Goal: Find specific page/section: Locate a particular part of the current website

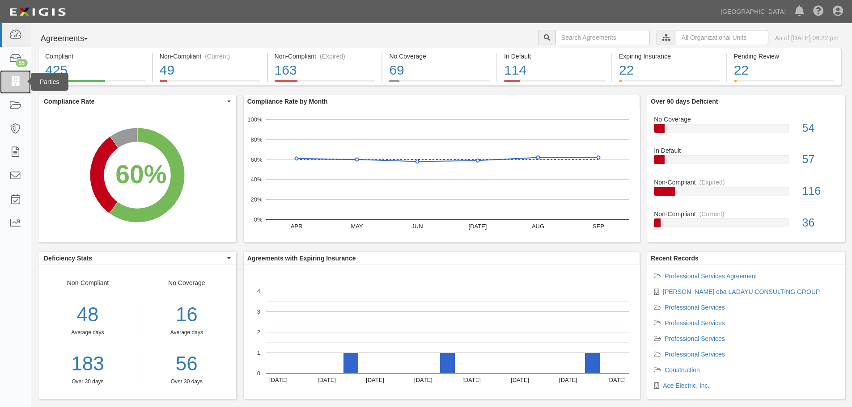
click at [18, 81] on icon at bounding box center [15, 82] width 13 height 10
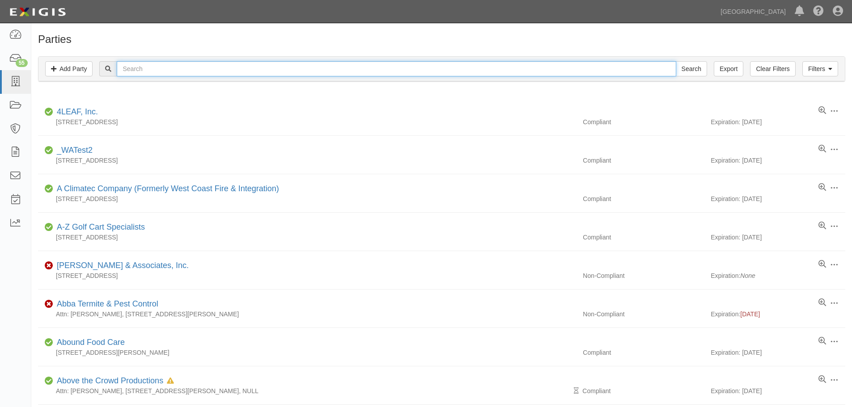
click at [140, 73] on input "text" at bounding box center [396, 68] width 559 height 15
type input "ladayu"
click at [676, 61] on input "Search" at bounding box center [691, 68] width 31 height 15
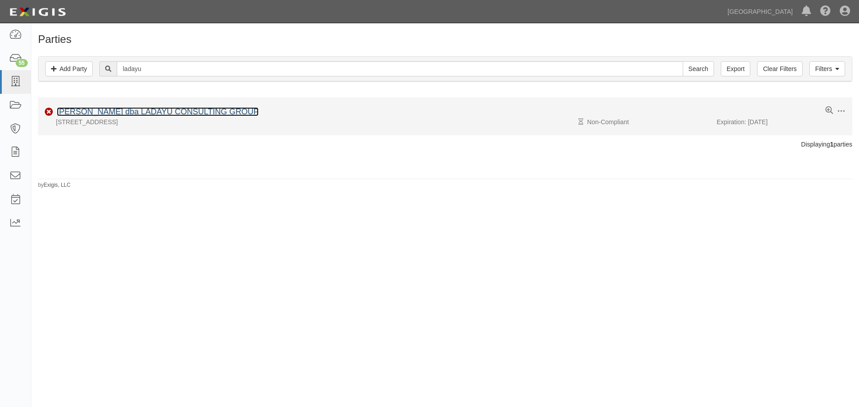
click at [158, 108] on link "[PERSON_NAME] dba LADAYU CONSULTING GROUP" at bounding box center [158, 111] width 202 height 9
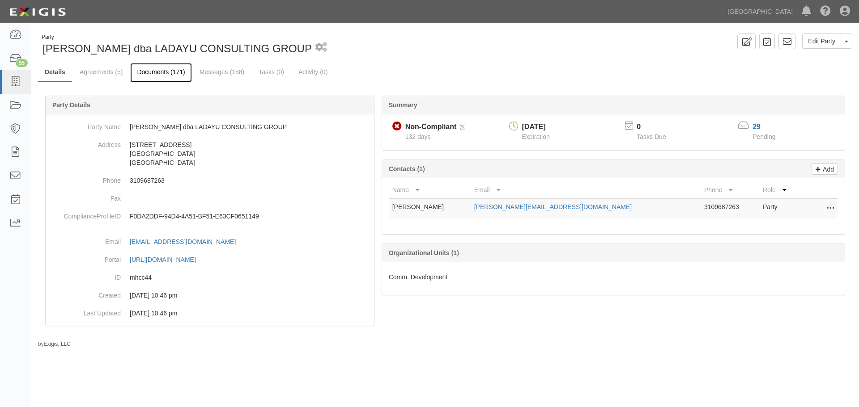
click at [164, 72] on link "Documents (171)" at bounding box center [160, 72] width 61 height 19
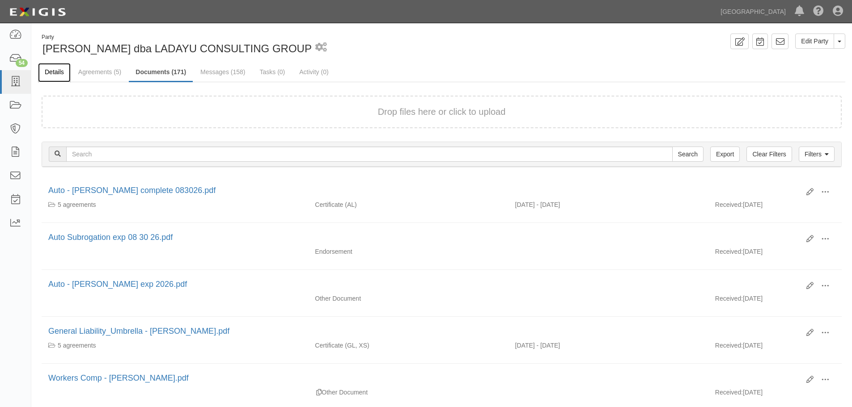
click at [55, 73] on link "Details" at bounding box center [54, 72] width 33 height 19
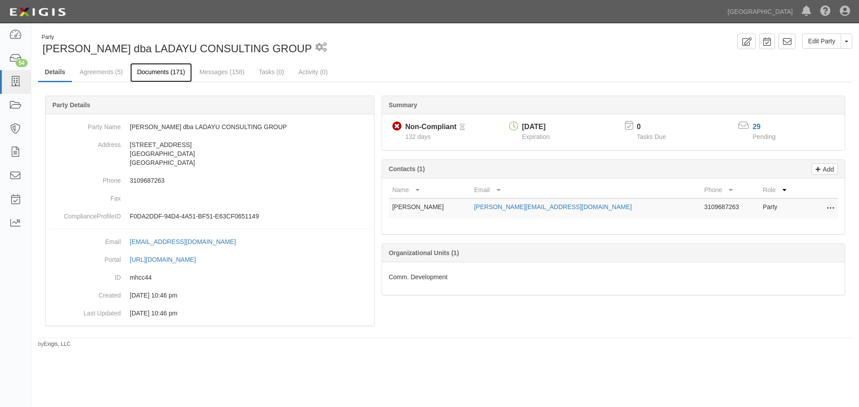
click at [177, 72] on link "Documents (171)" at bounding box center [160, 72] width 61 height 19
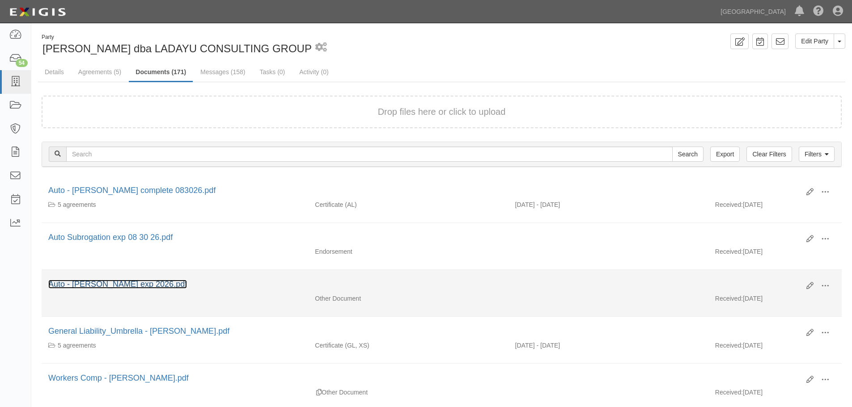
click at [114, 285] on link "Auto - [PERSON_NAME] exp 2026.pdf" at bounding box center [117, 284] width 139 height 9
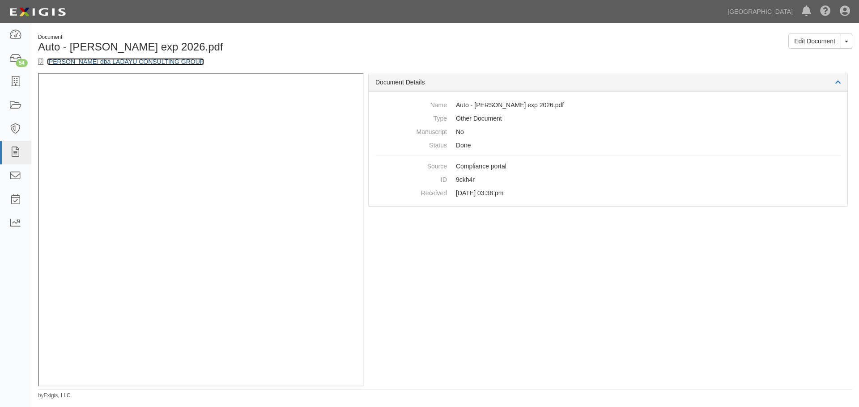
click at [67, 61] on link "[PERSON_NAME] dba LADAYU CONSULTING GROUP" at bounding box center [125, 61] width 157 height 7
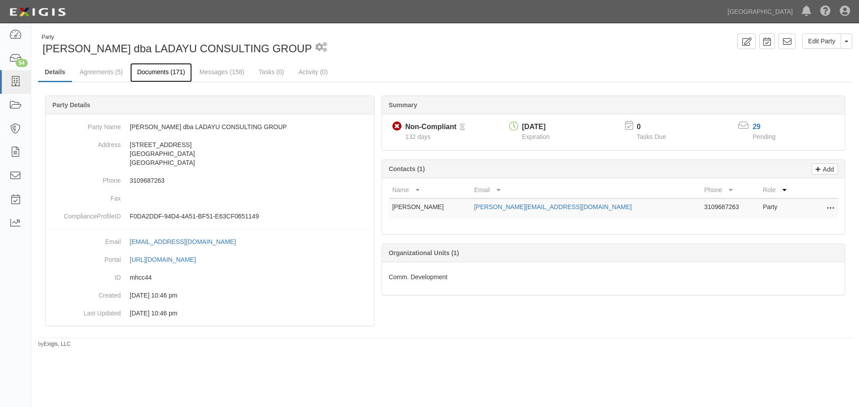
click at [171, 74] on link "Documents (171)" at bounding box center [160, 72] width 61 height 19
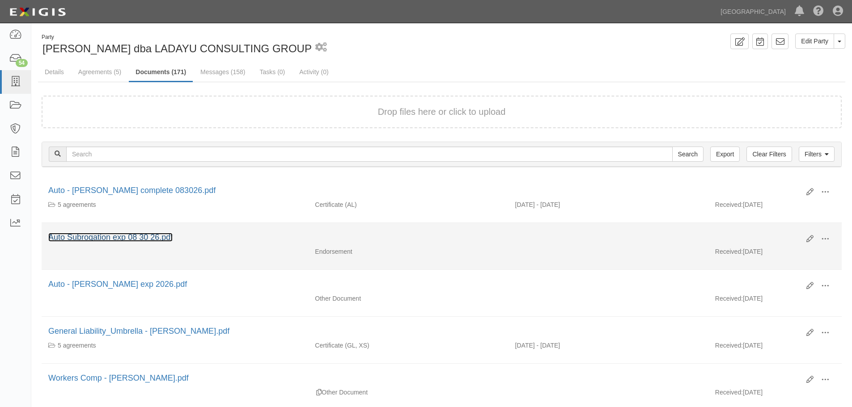
click at [117, 239] on link "Auto Subrogation exp 08 30 26.pdf" at bounding box center [110, 237] width 124 height 9
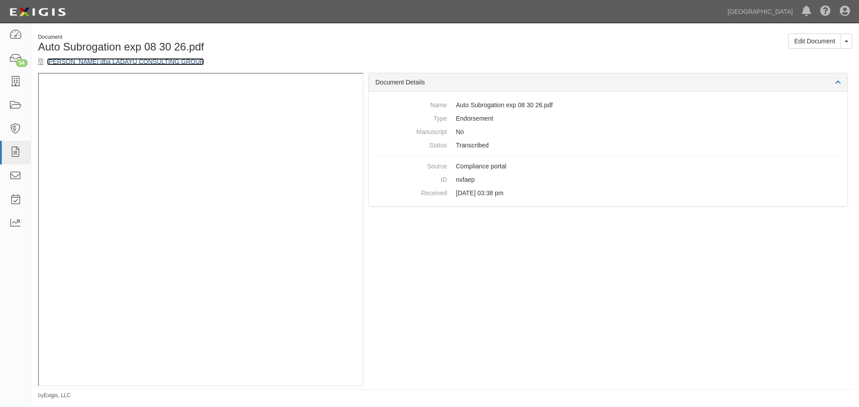
click at [111, 64] on link "[PERSON_NAME] dba LADAYU CONSULTING GROUP" at bounding box center [125, 61] width 157 height 7
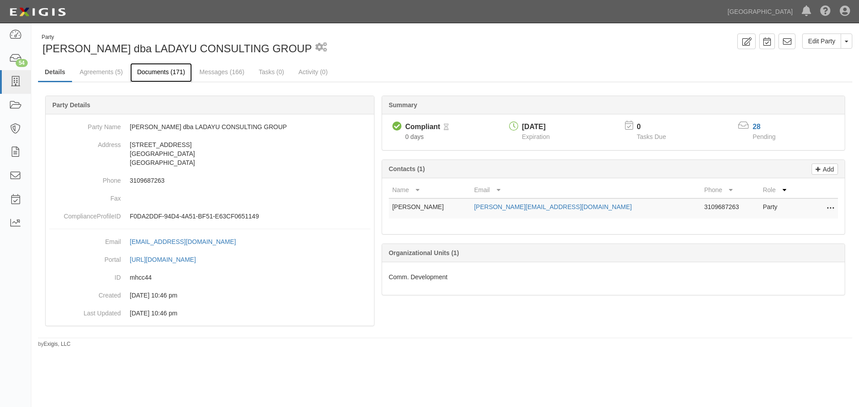
click at [158, 70] on link "Documents (171)" at bounding box center [160, 72] width 61 height 19
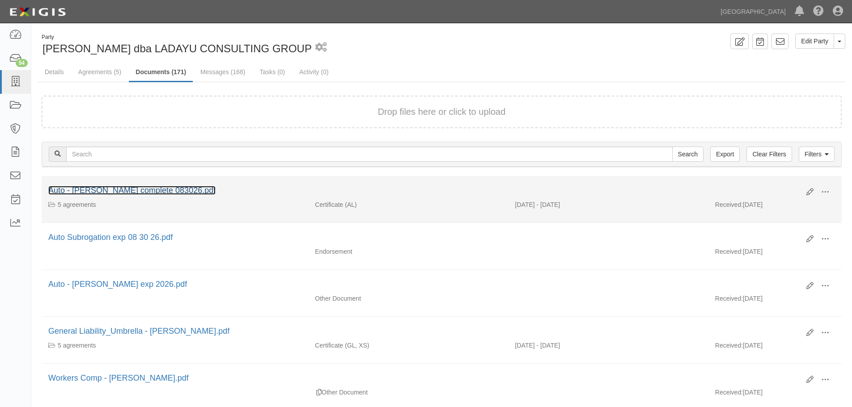
click at [130, 190] on link "Auto - [PERSON_NAME] complete 083026.pdf" at bounding box center [131, 190] width 167 height 9
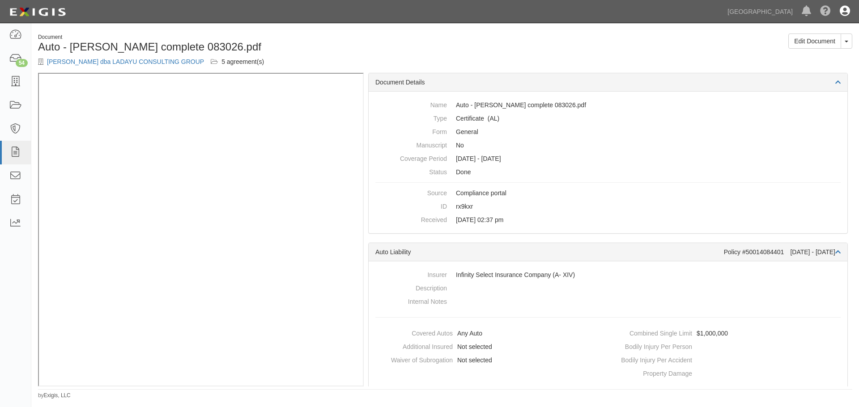
click at [848, 12] on icon at bounding box center [845, 11] width 10 height 11
drag, startPoint x: 802, startPoint y: 55, endPoint x: 791, endPoint y: 51, distance: 11.3
click at [800, 56] on link "Sign Out" at bounding box center [818, 52] width 71 height 18
